Goal: Transaction & Acquisition: Purchase product/service

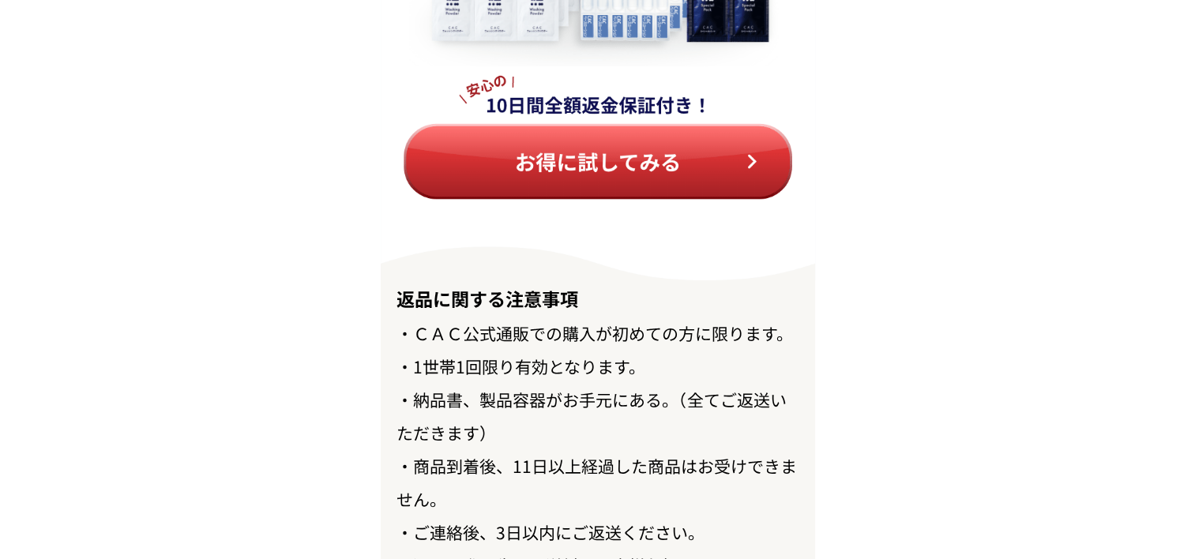
scroll to position [17900, 0]
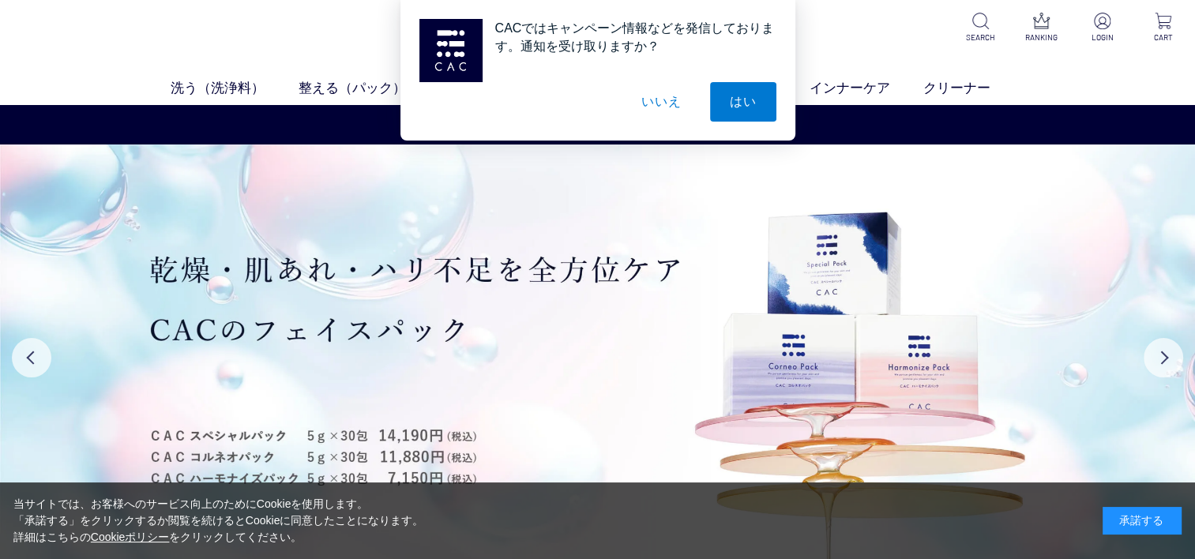
click at [656, 96] on button "いいえ" at bounding box center [661, 101] width 79 height 39
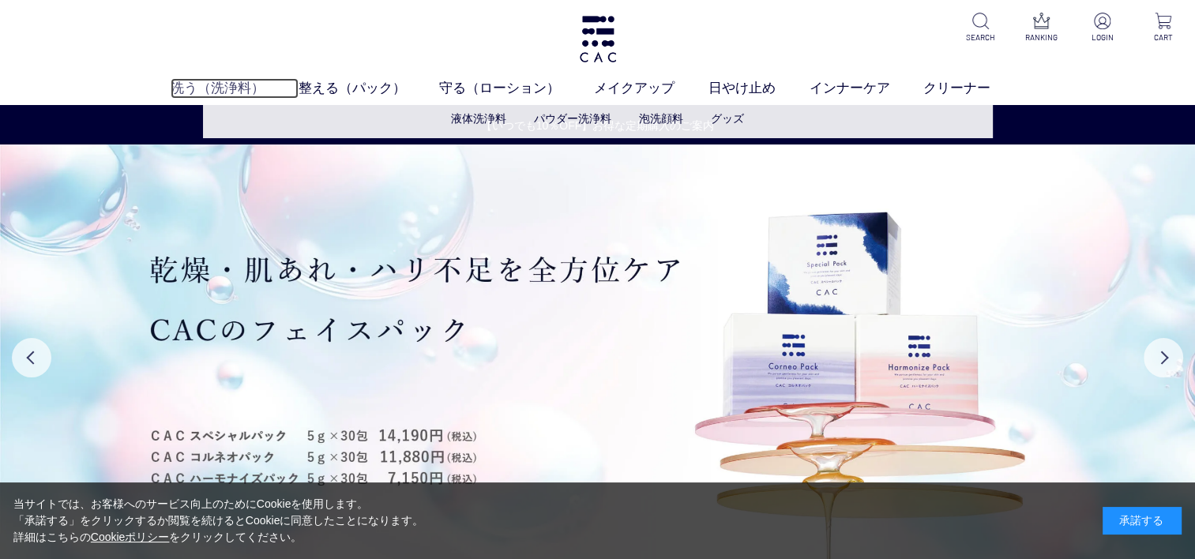
click at [183, 82] on link "洗う（洗浄料）" at bounding box center [235, 88] width 128 height 21
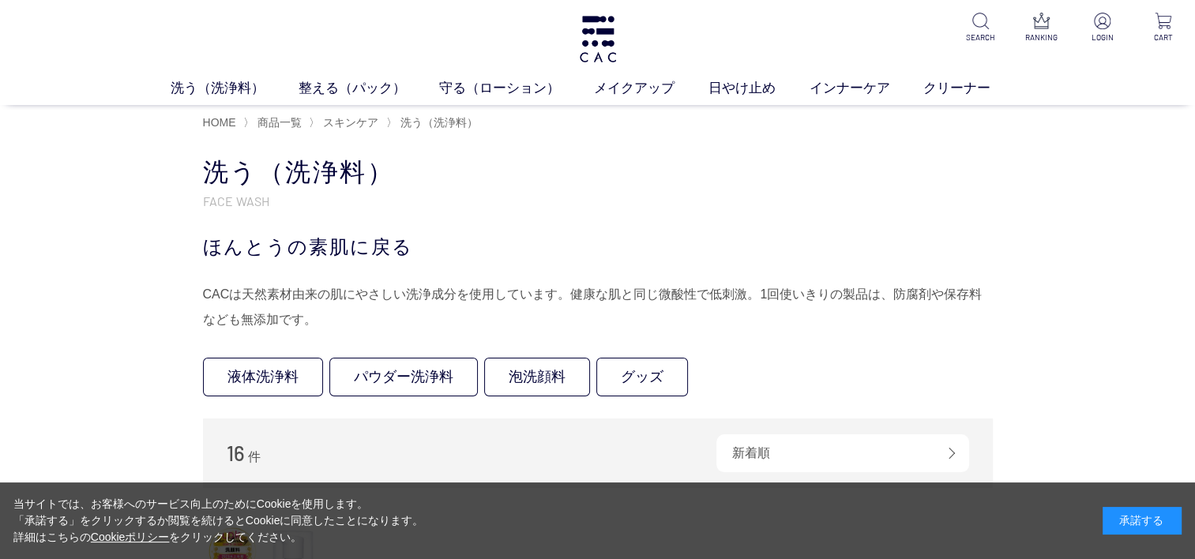
click at [1162, 501] on div "当サイトでは、お客様へのサービス向上のためにCookieを使用します。 「承諾する」をクリックするか閲覧を続けるとCookieに同意したことになります。 詳細…" at bounding box center [597, 521] width 1195 height 77
drag, startPoint x: 1162, startPoint y: 508, endPoint x: 1163, endPoint y: 498, distance: 9.5
click at [1162, 506] on div "当サイトでは、お客様へのサービス向上のためにCookieを使用します。 「承諾する」をクリックするか閲覧を続けるとCookieに同意したことになります。 詳細…" at bounding box center [597, 521] width 1195 height 77
click at [1145, 519] on div "承諾する" at bounding box center [1142, 521] width 79 height 28
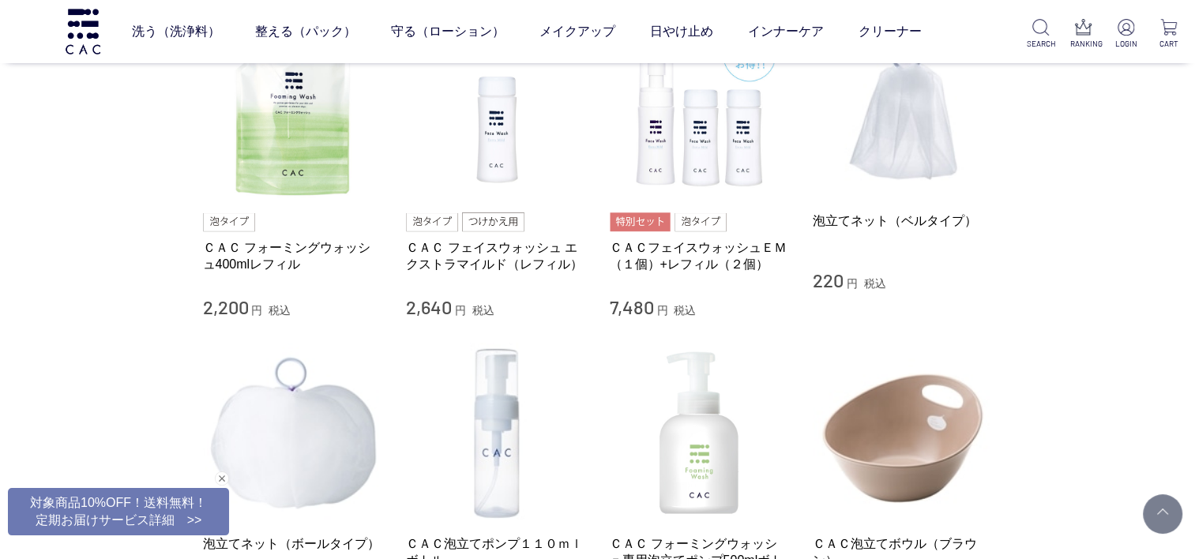
scroll to position [948, 0]
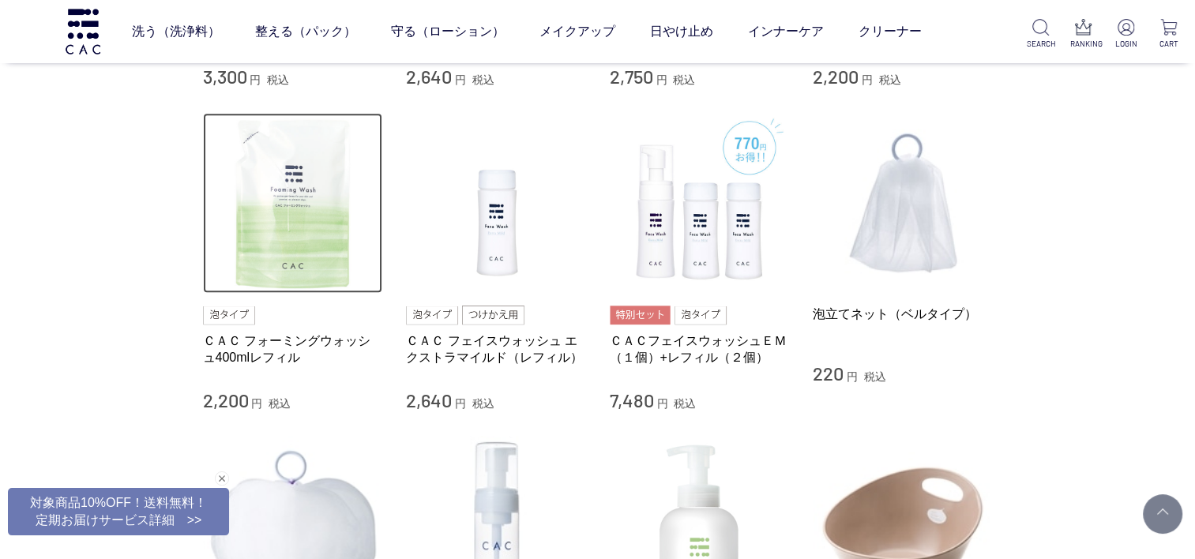
click at [251, 258] on img at bounding box center [293, 203] width 180 height 180
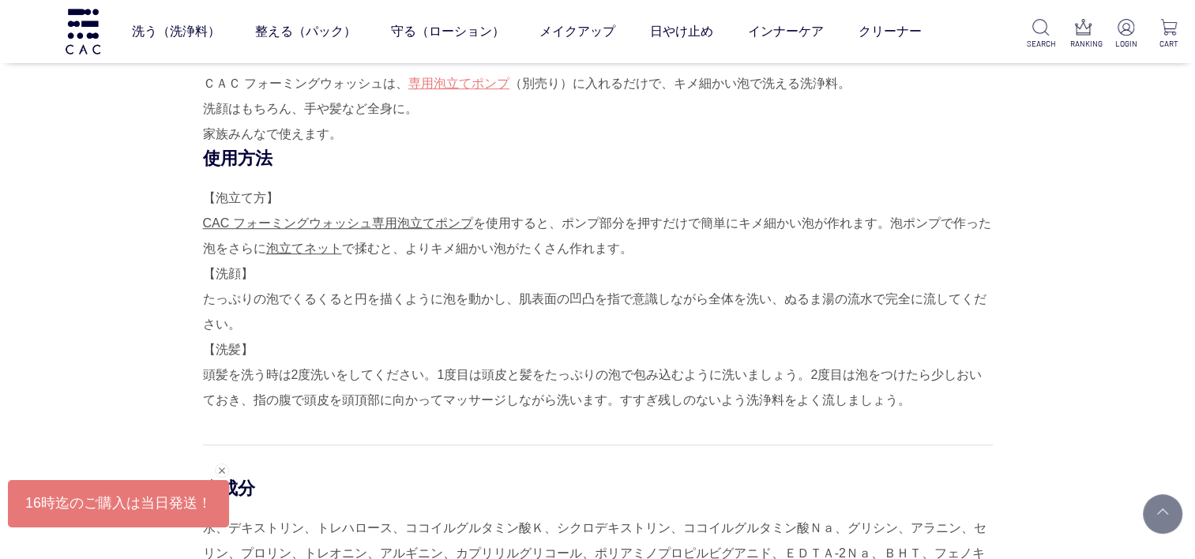
scroll to position [1027, 0]
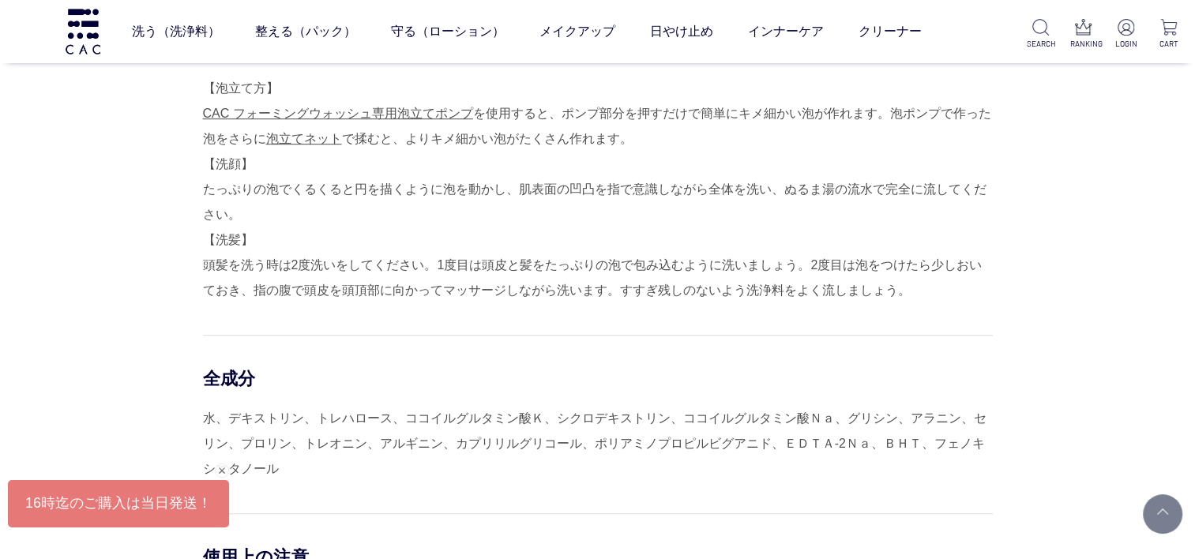
click at [367, 265] on div "【泡立て方】 CAC フォーミングウォッシュ専用泡立てポンプ を使用すると、ポンプ部分を押すだけで簡単にキメ細かい泡が作れます。泡ポンプで作った泡をさらに 泡…" at bounding box center [598, 189] width 790 height 227
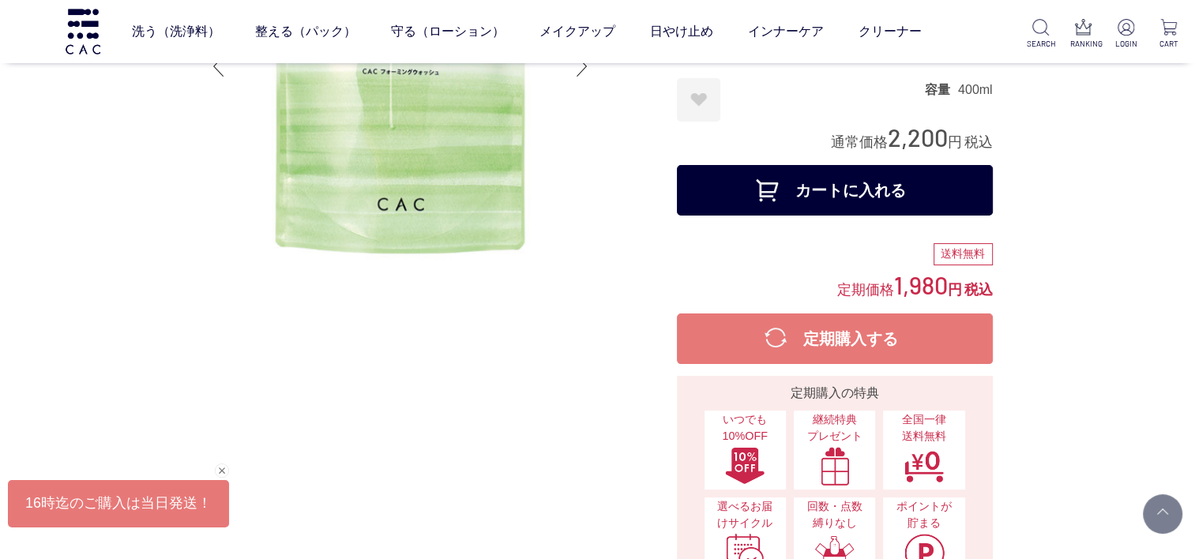
scroll to position [0, 0]
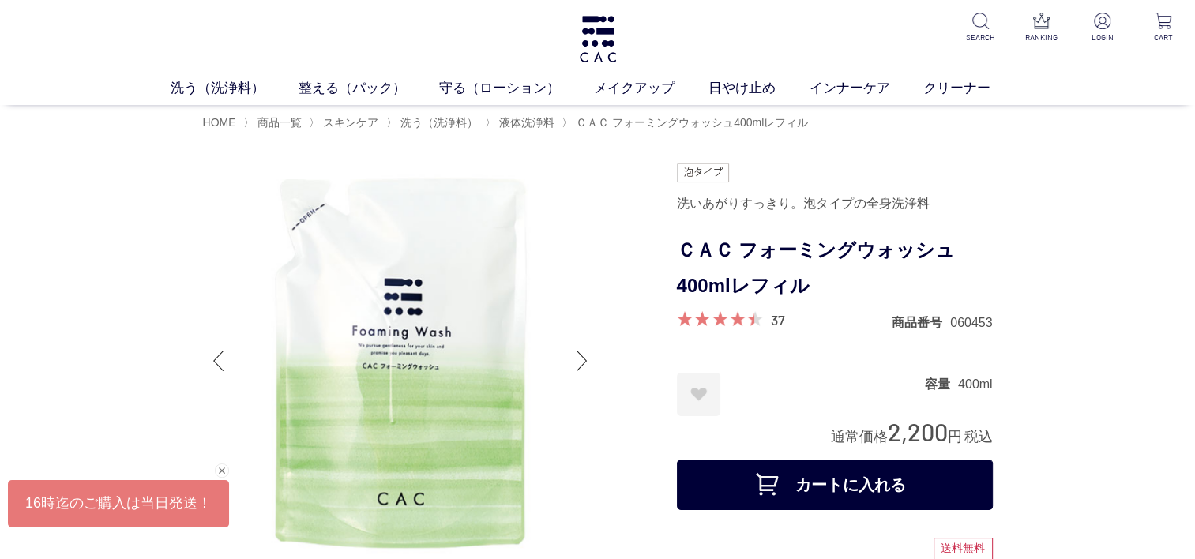
click at [746, 320] on span at bounding box center [715, 318] width 77 height 15
click at [765, 316] on div "37" at bounding box center [731, 320] width 108 height 19
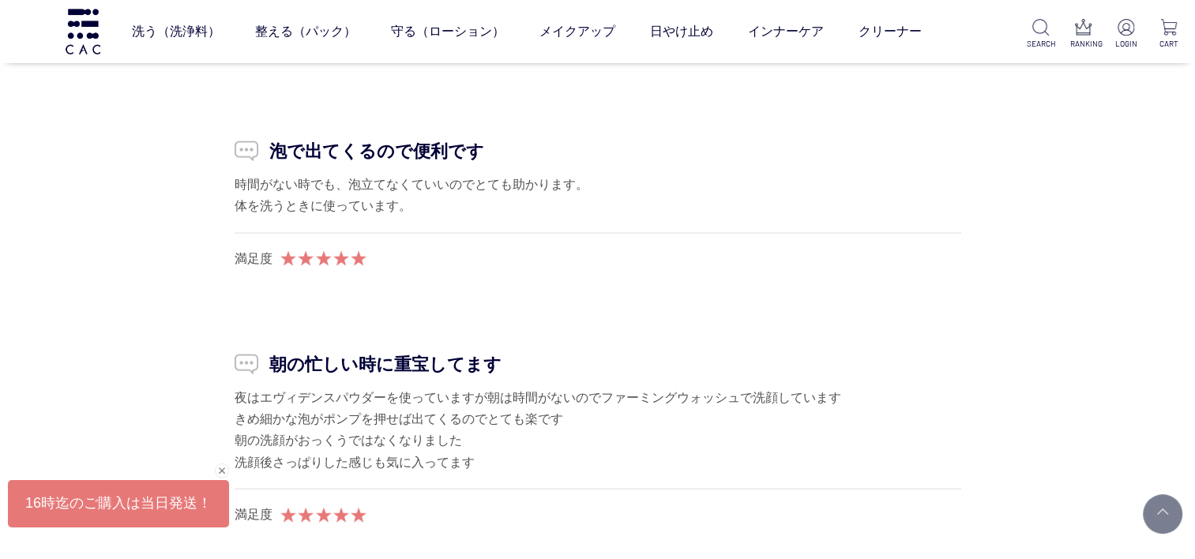
scroll to position [3475, 0]
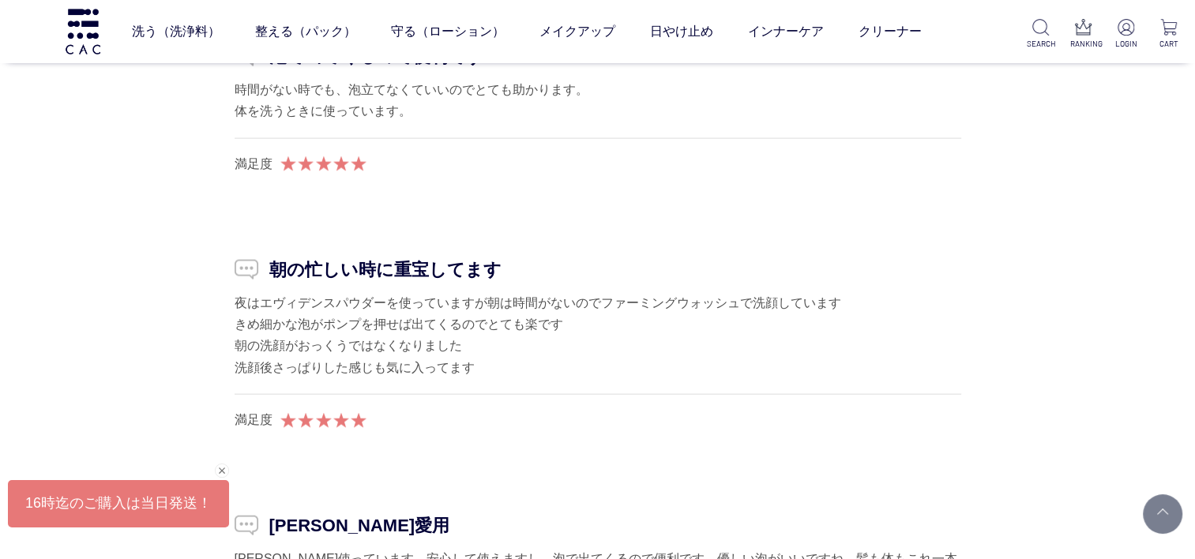
click at [410, 300] on div "夜はエヴィデンスパウダーを使っていますが朝は時間がないのでファーミングウォッシュで洗顔しています きめ細かな泡がポンプを押せば出てくるのでとても楽です 朝の洗…" at bounding box center [598, 335] width 727 height 86
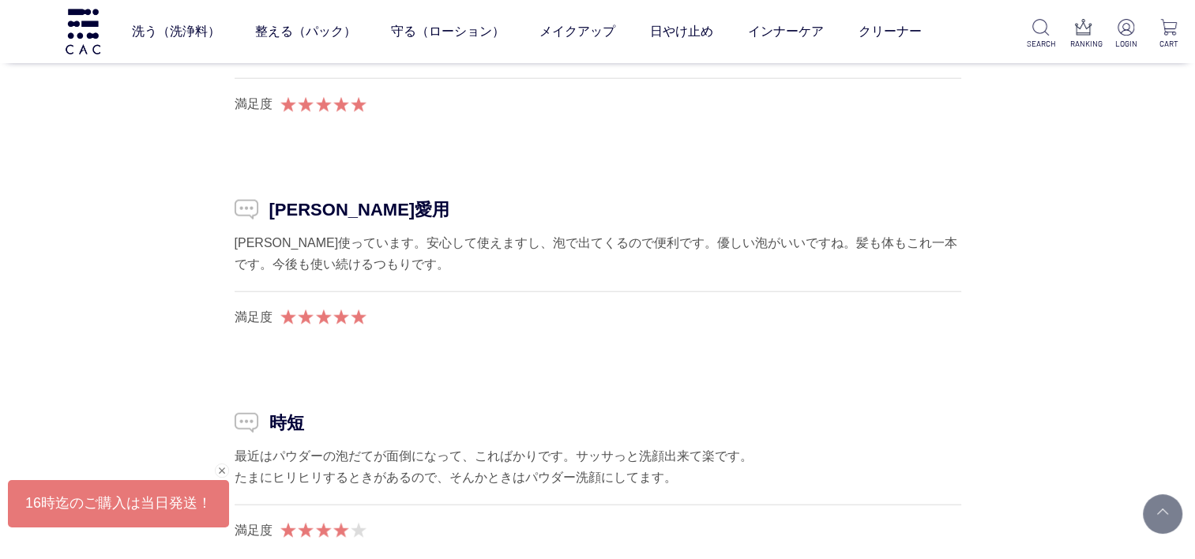
scroll to position [3870, 0]
